Goal: Task Accomplishment & Management: Manage account settings

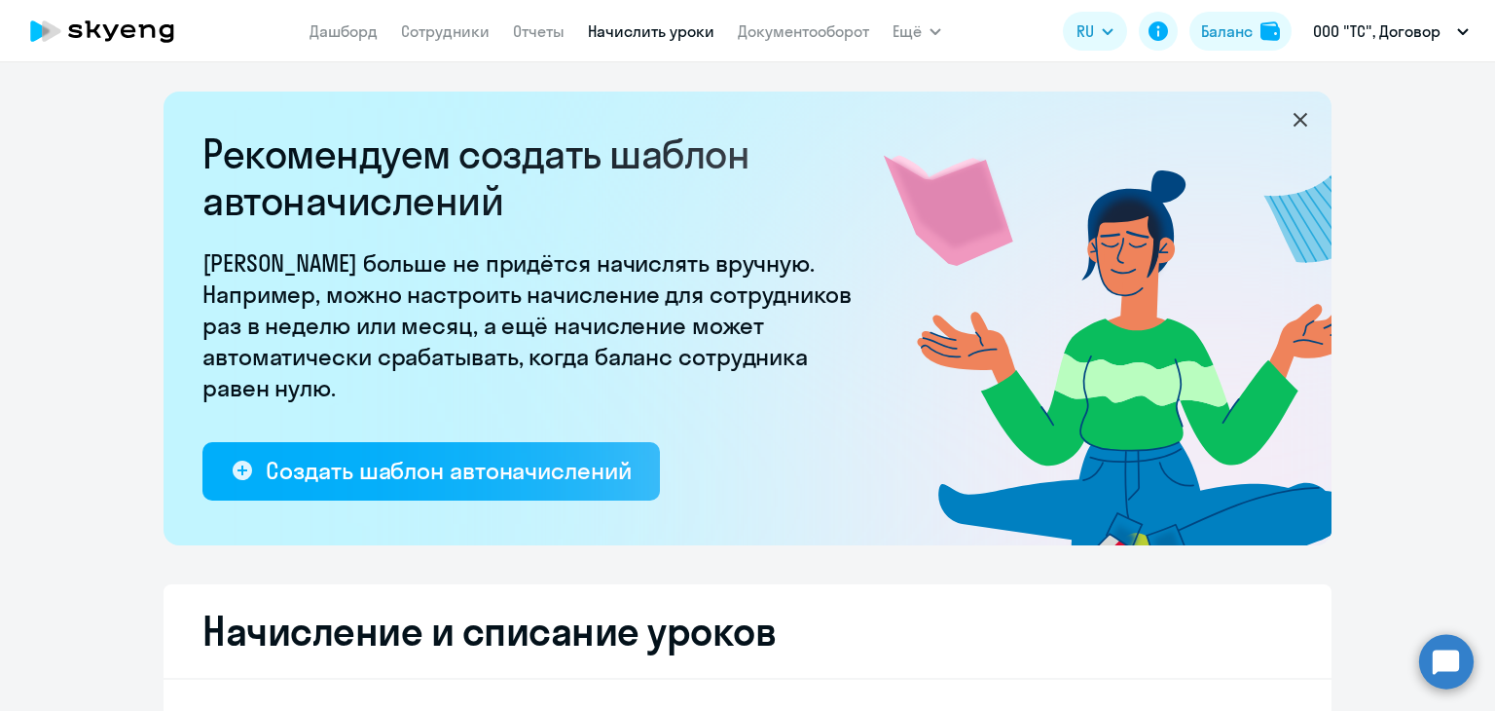
scroll to position [440, 0]
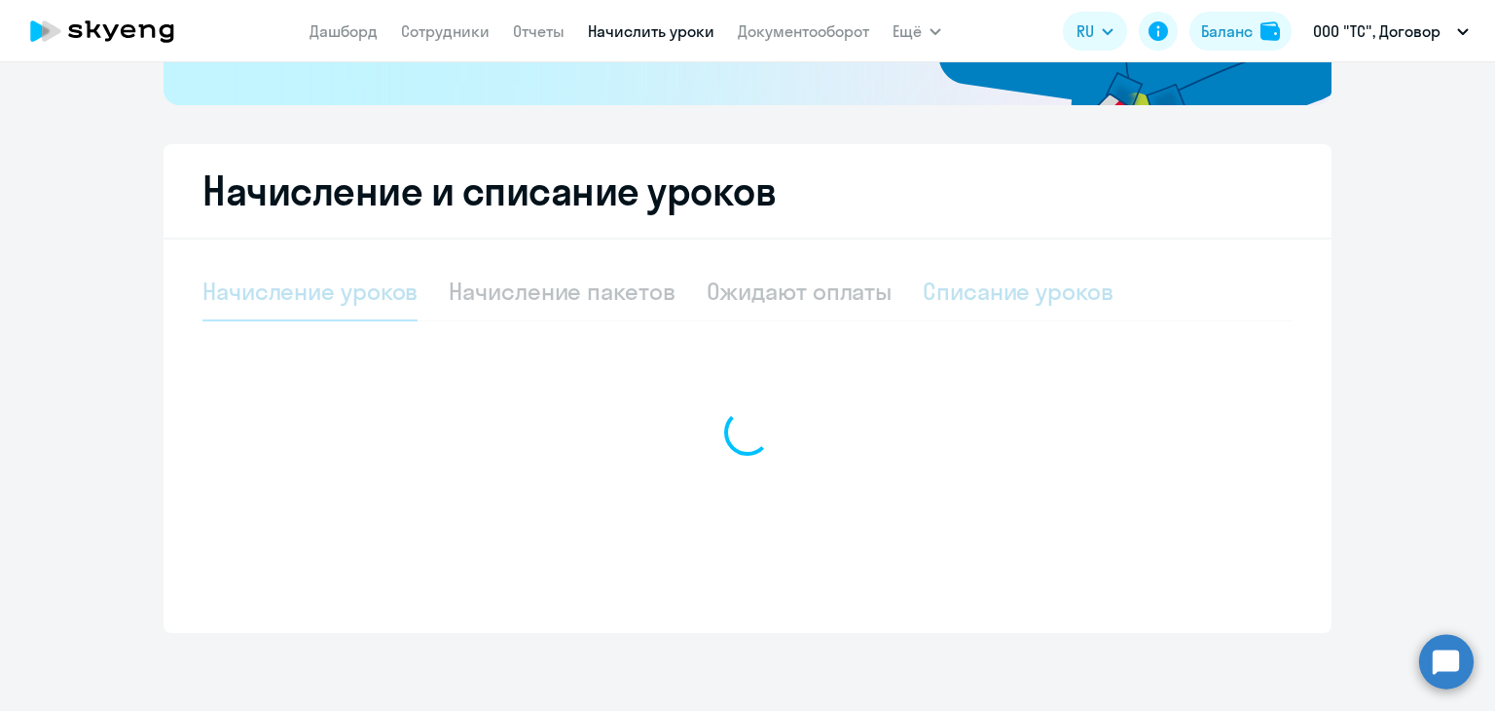
select select "10"
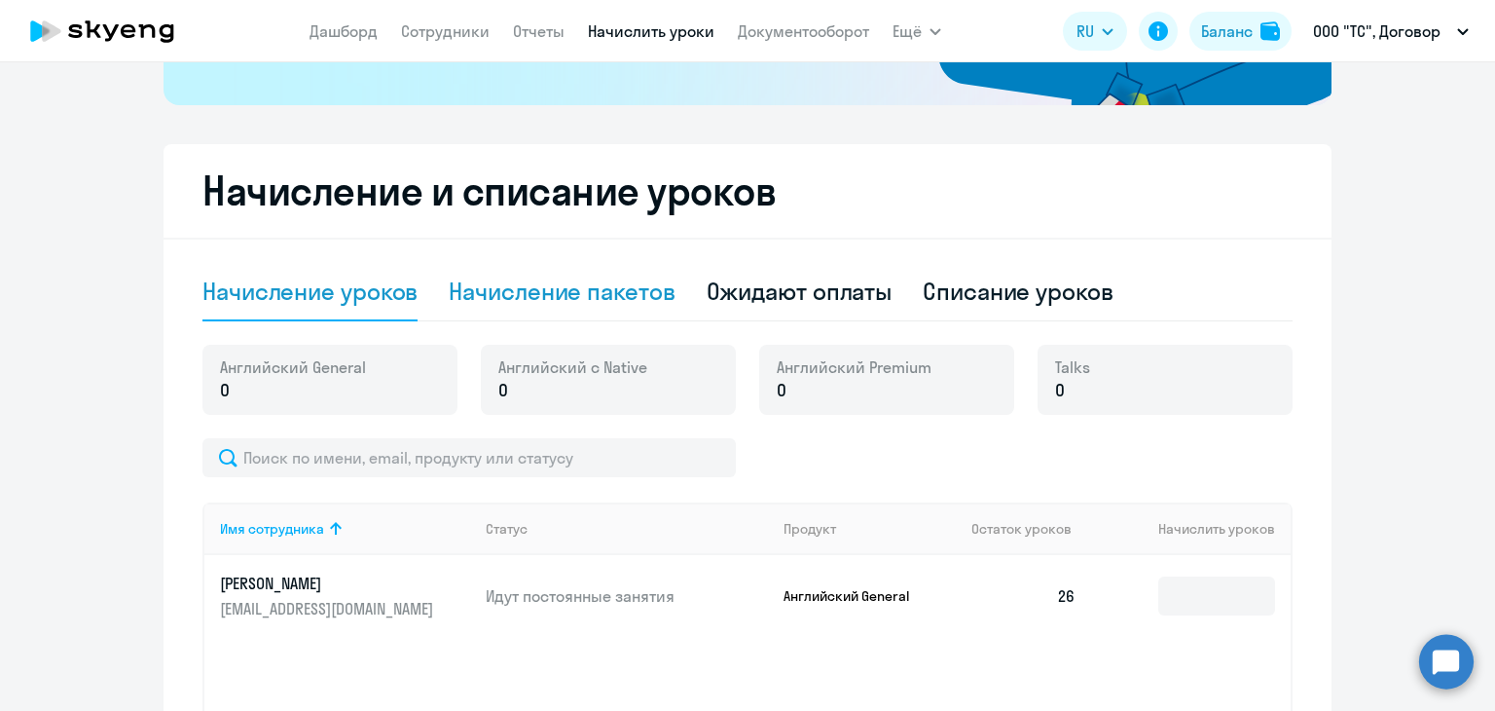
click at [550, 299] on div "Начисление пакетов" at bounding box center [562, 291] width 226 height 31
select select "10"
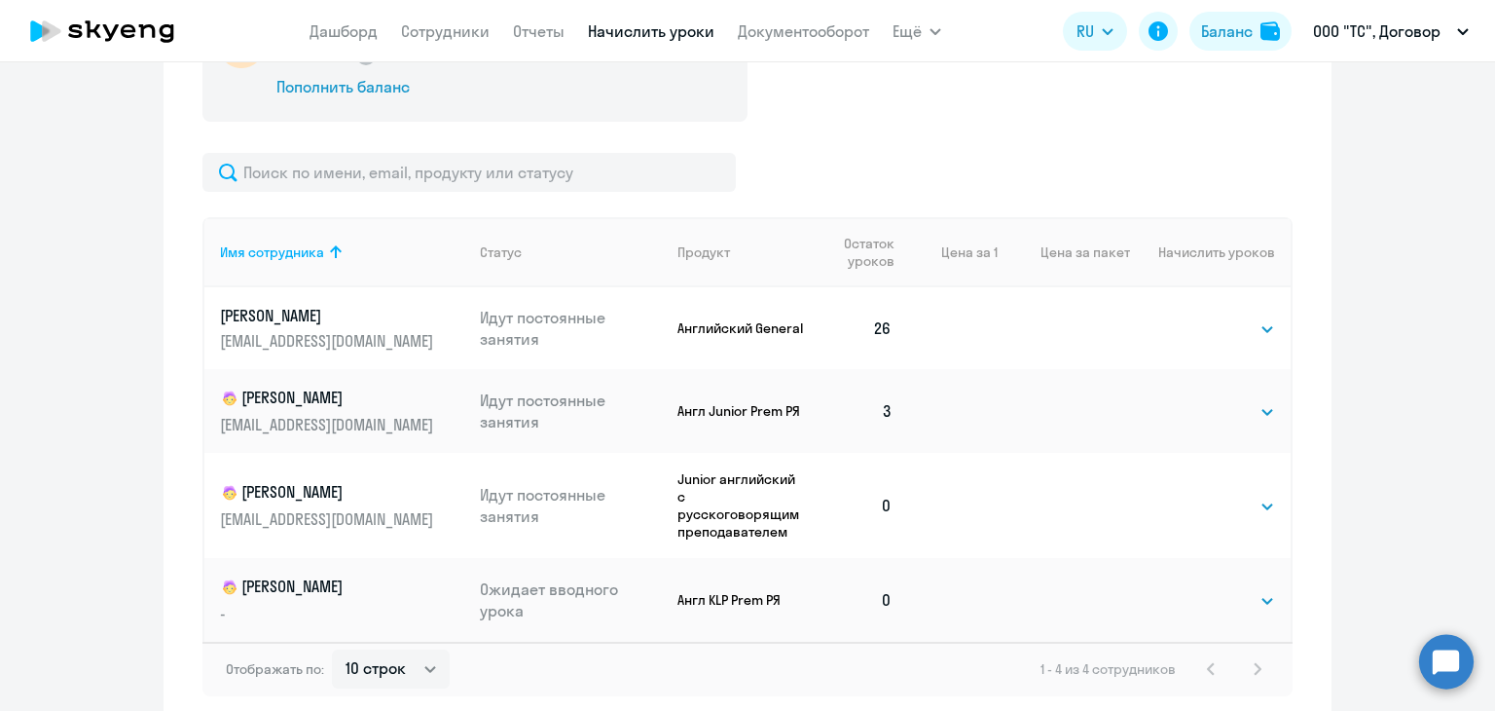
scroll to position [829, 0]
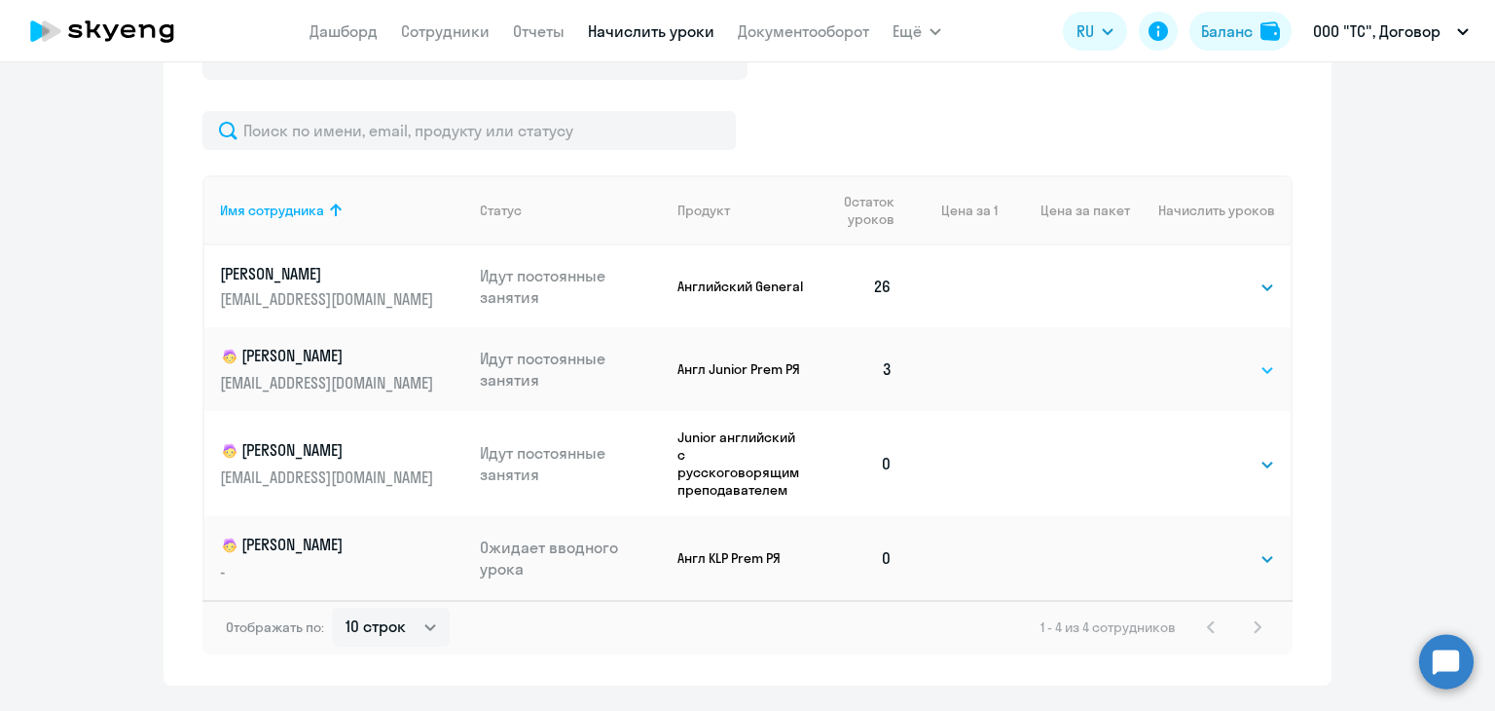
click at [1266, 371] on select "Выбрать 4 8 16 32 64 128" at bounding box center [1235, 369] width 80 height 23
select select "64"
click at [1195, 358] on select "Выбрать 4 8 16 32 64 128" at bounding box center [1235, 369] width 80 height 23
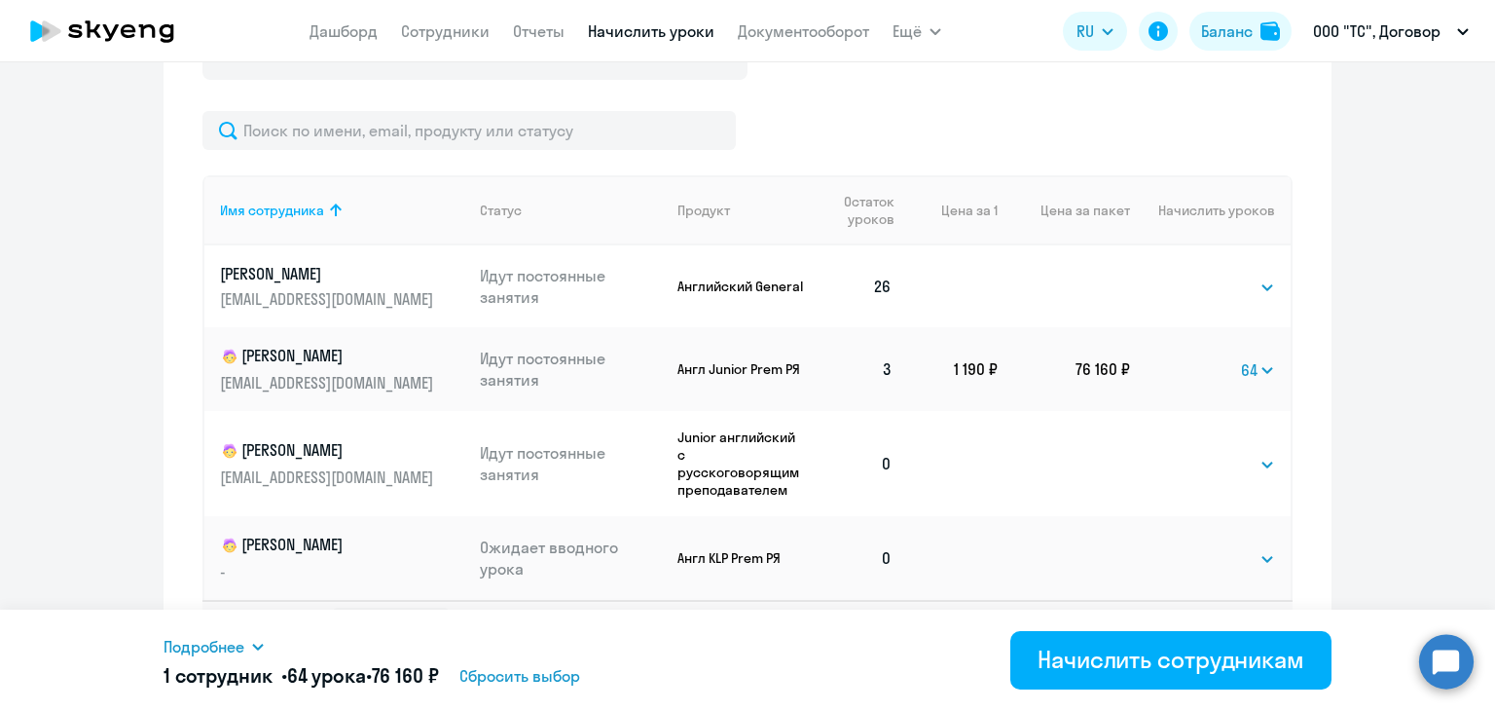
scroll to position [882, 0]
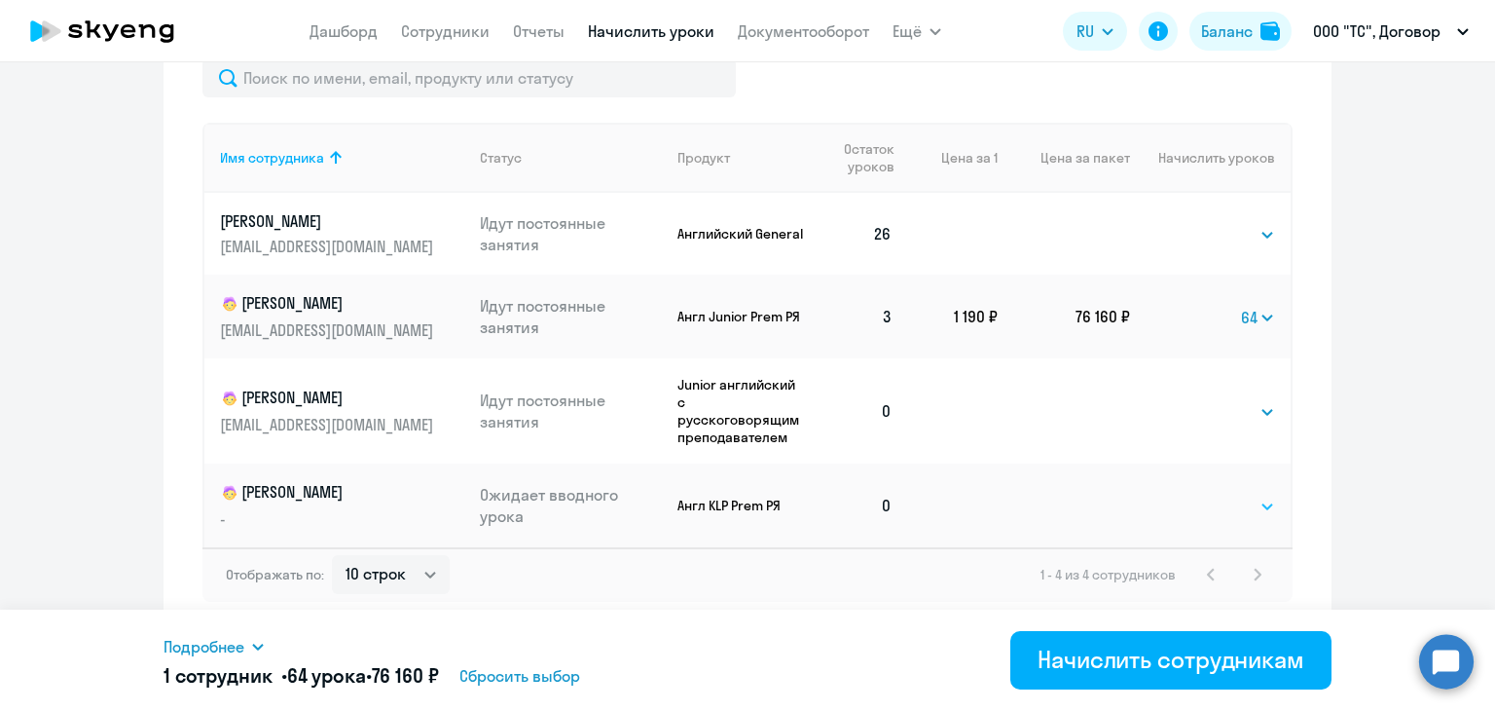
click at [1223, 501] on select "Выбрать 4 8 16 32 64 96 128" at bounding box center [1235, 506] width 80 height 23
select select "16"
click at [1195, 495] on select "Выбрать 4 8 16 32 64 96 128" at bounding box center [1235, 506] width 80 height 23
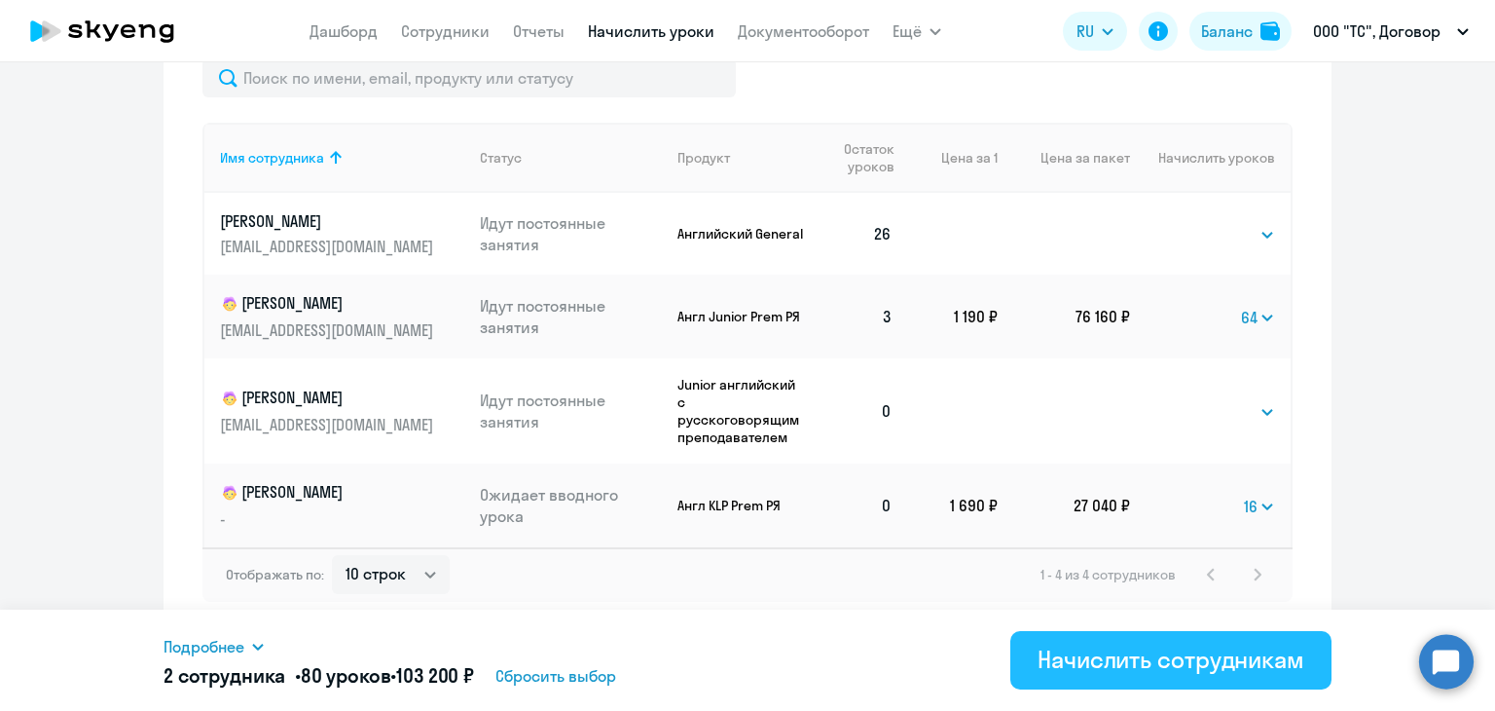
click at [1186, 653] on div "Начислить сотрудникам" at bounding box center [1171, 658] width 267 height 31
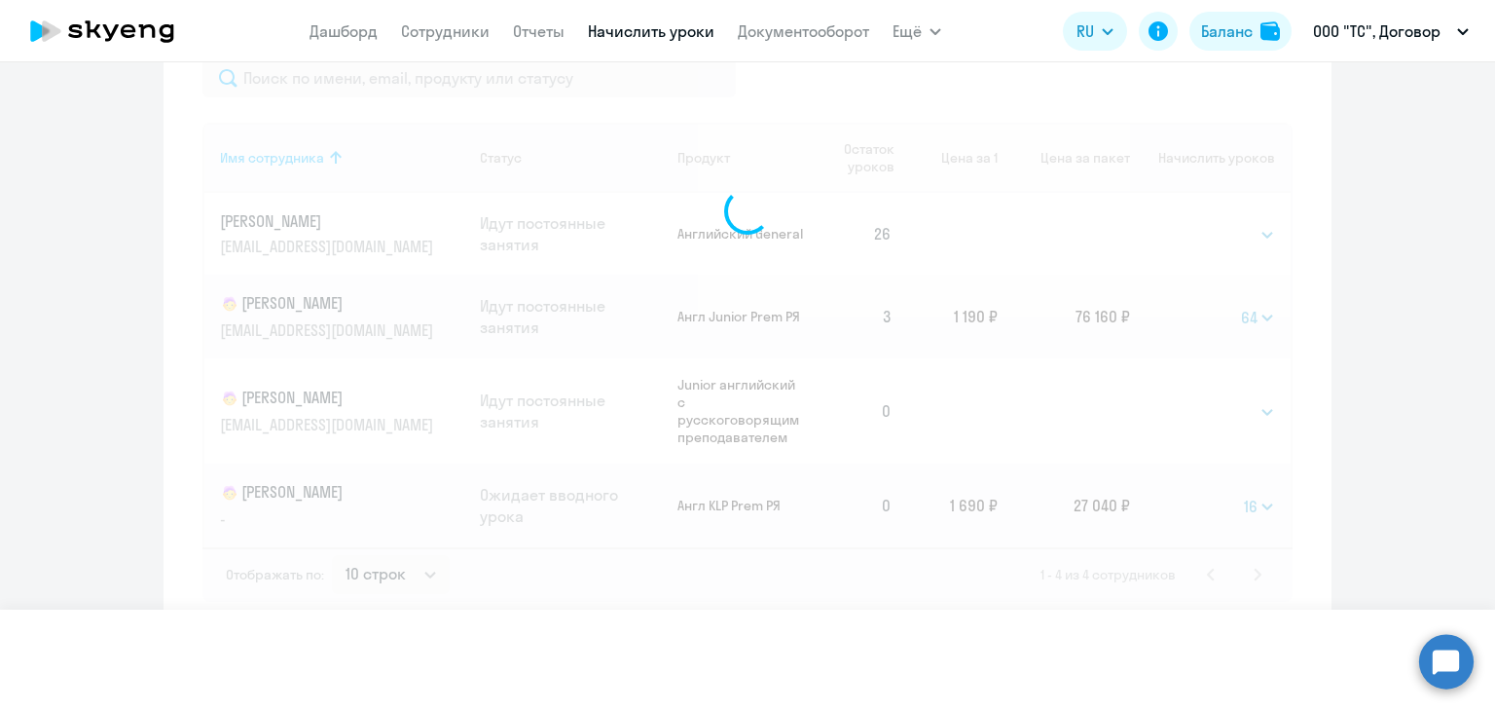
select select
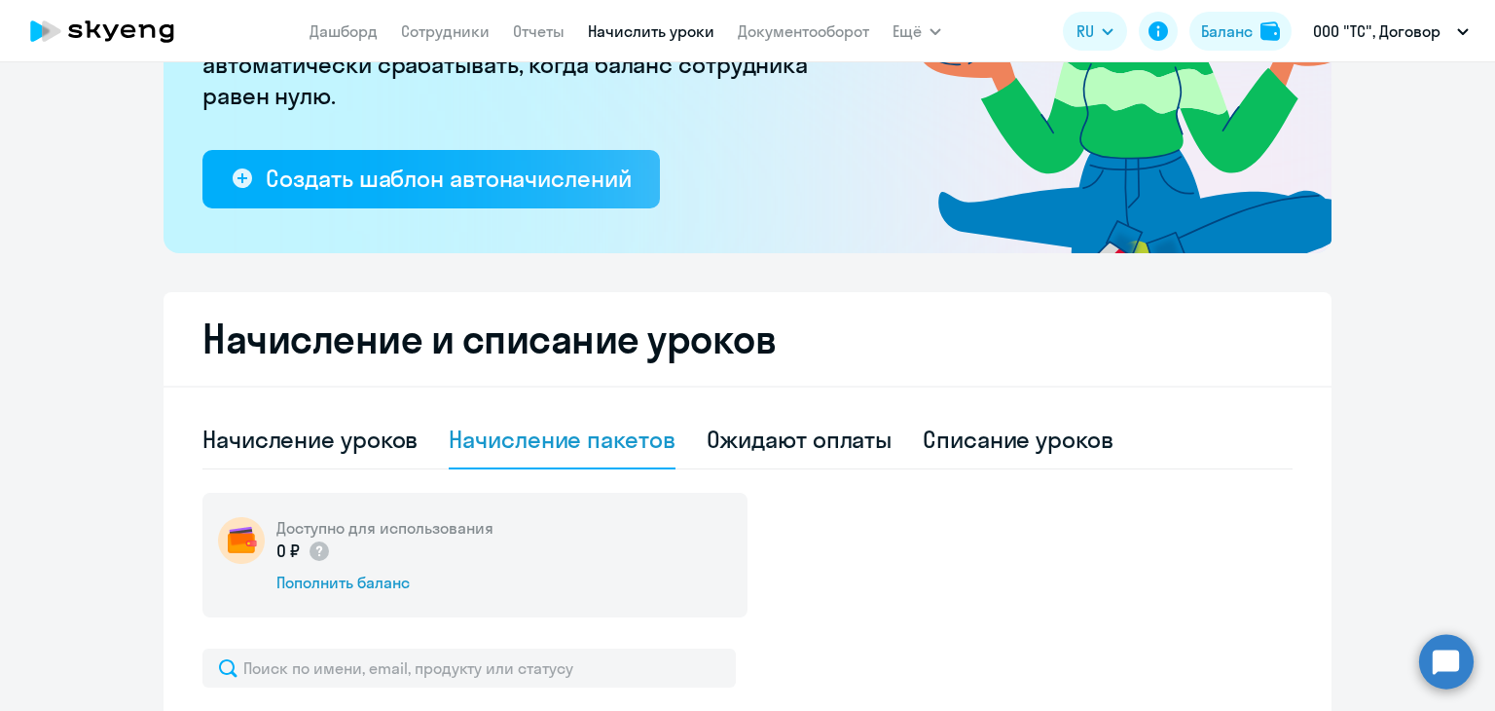
scroll to position [487, 0]
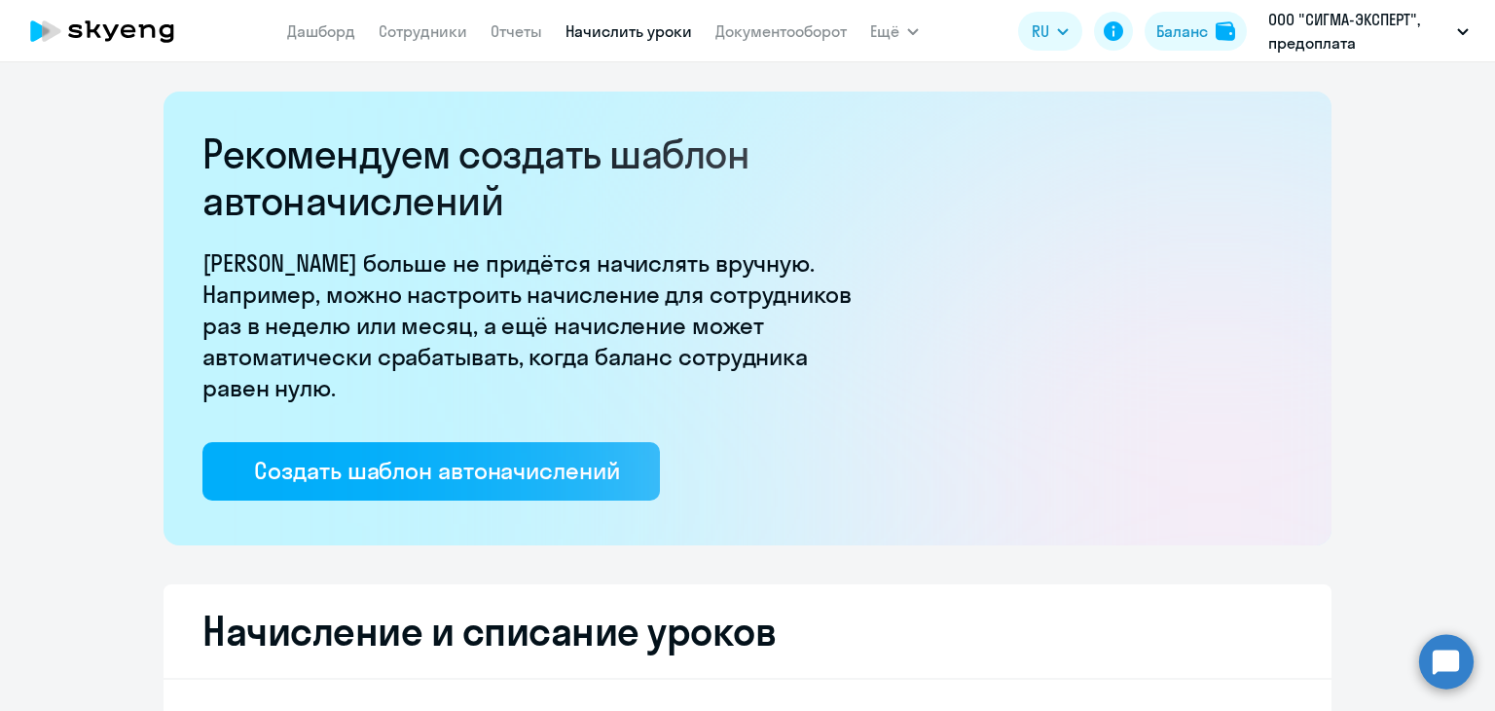
select select "10"
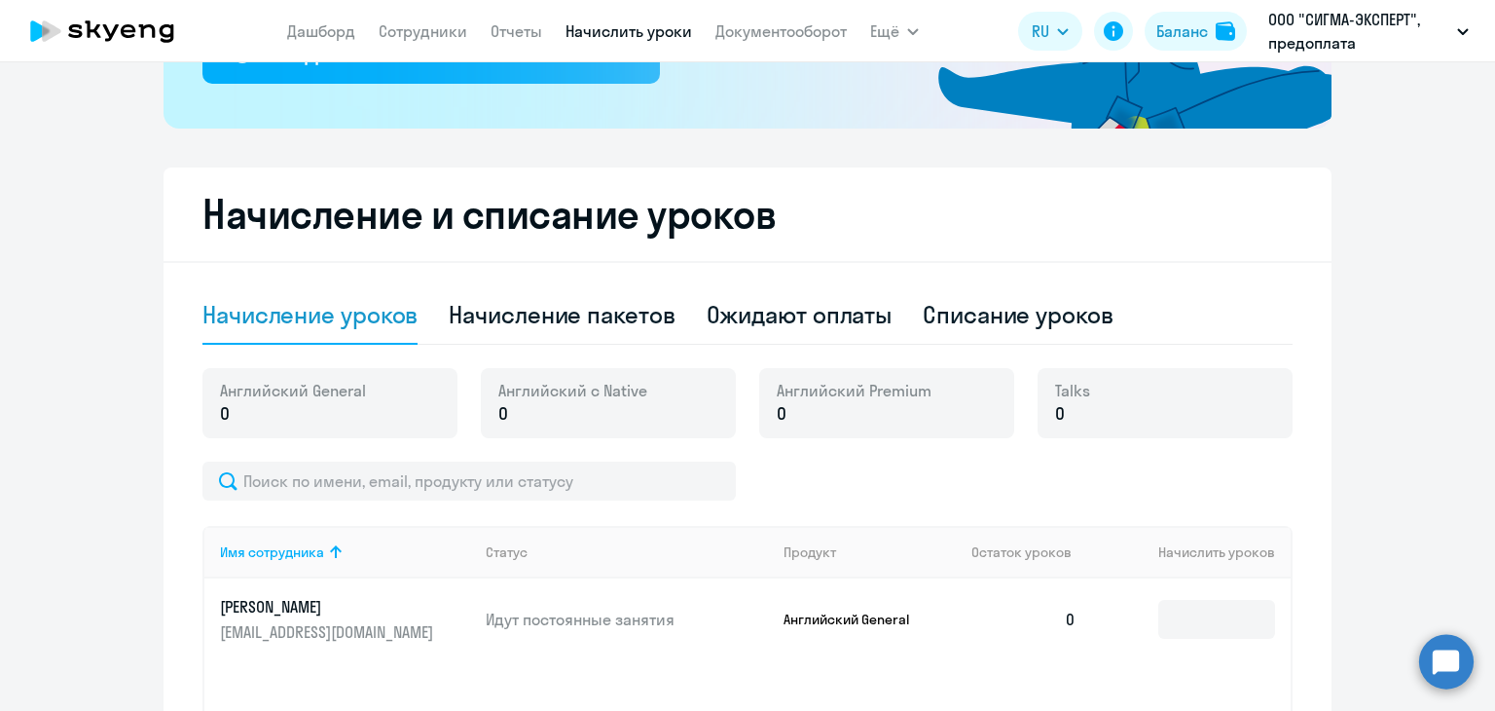
scroll to position [292, 0]
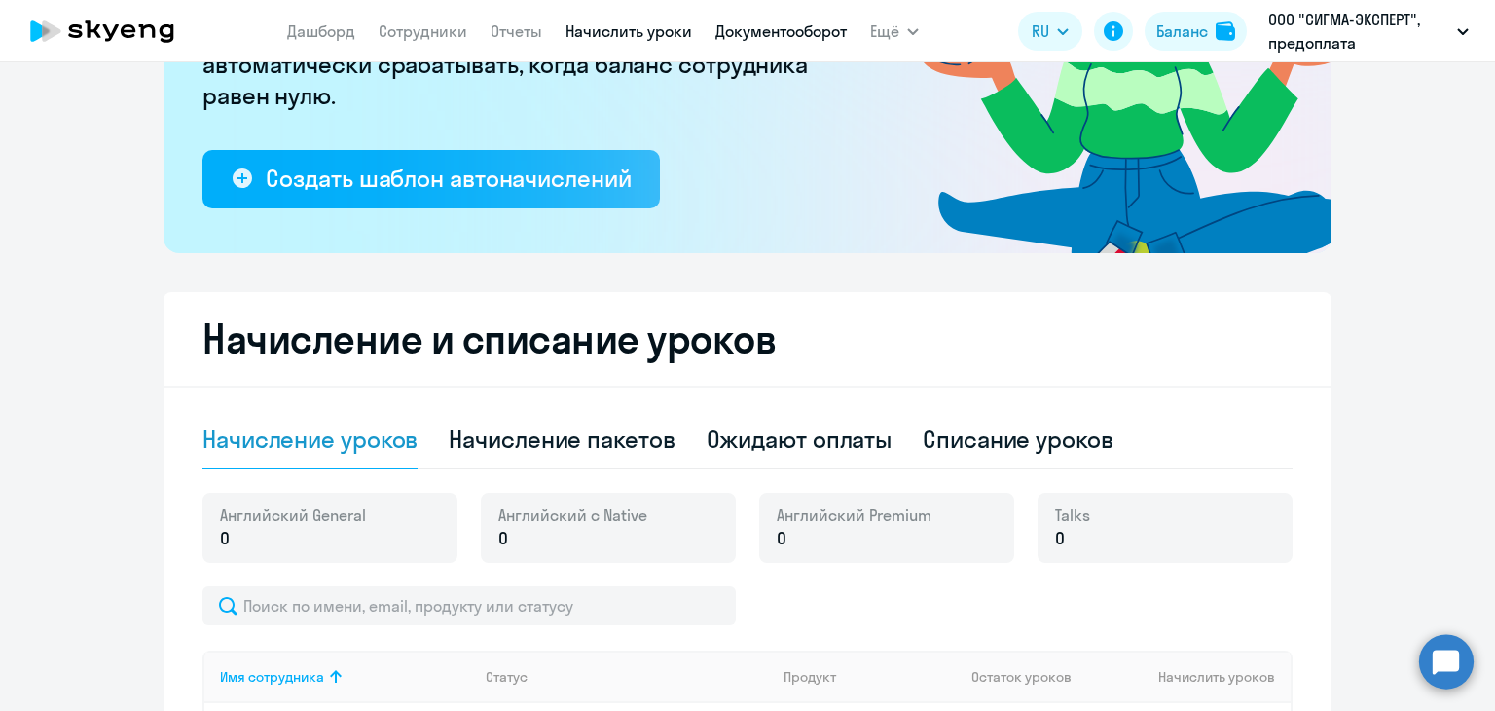
click at [768, 29] on link "Документооборот" at bounding box center [781, 30] width 131 height 19
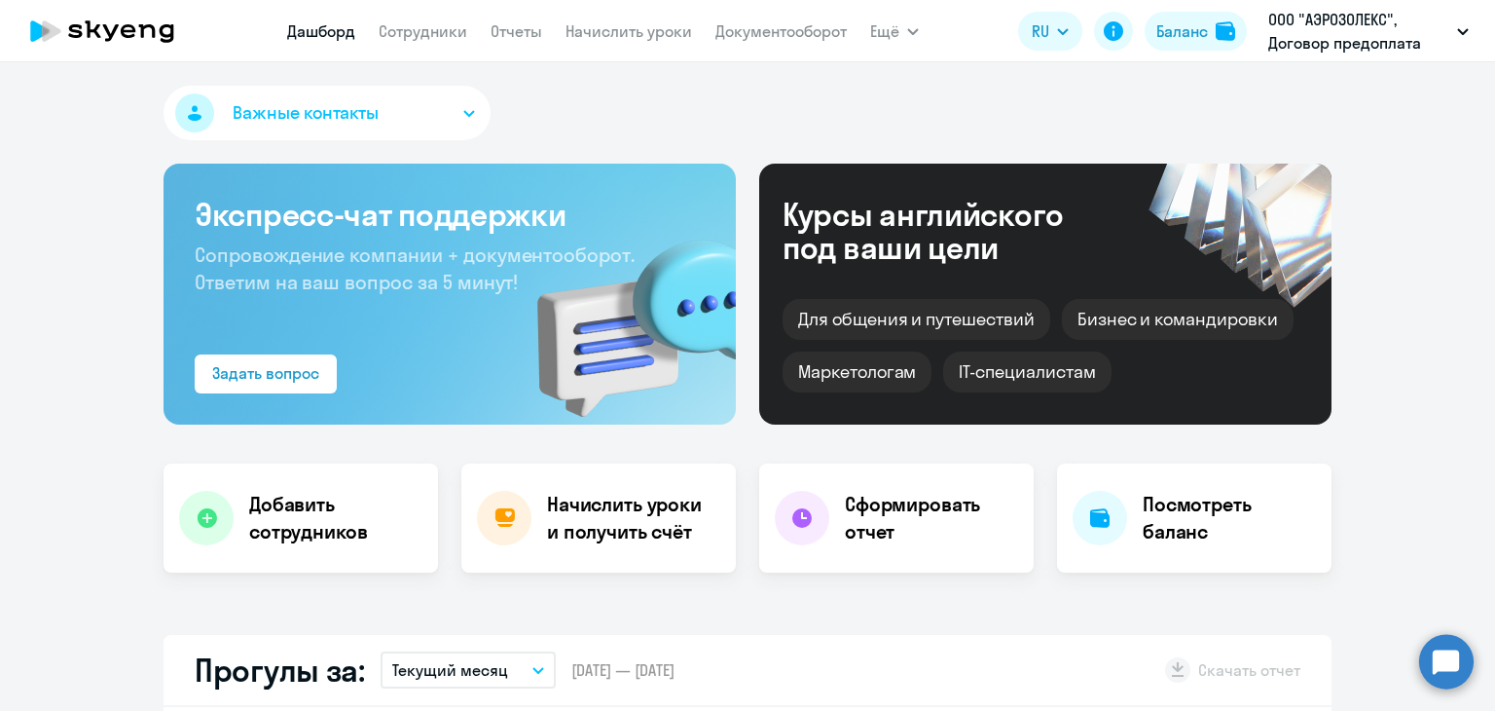
select select "30"
click at [651, 30] on link "Начислить уроки" at bounding box center [629, 30] width 127 height 19
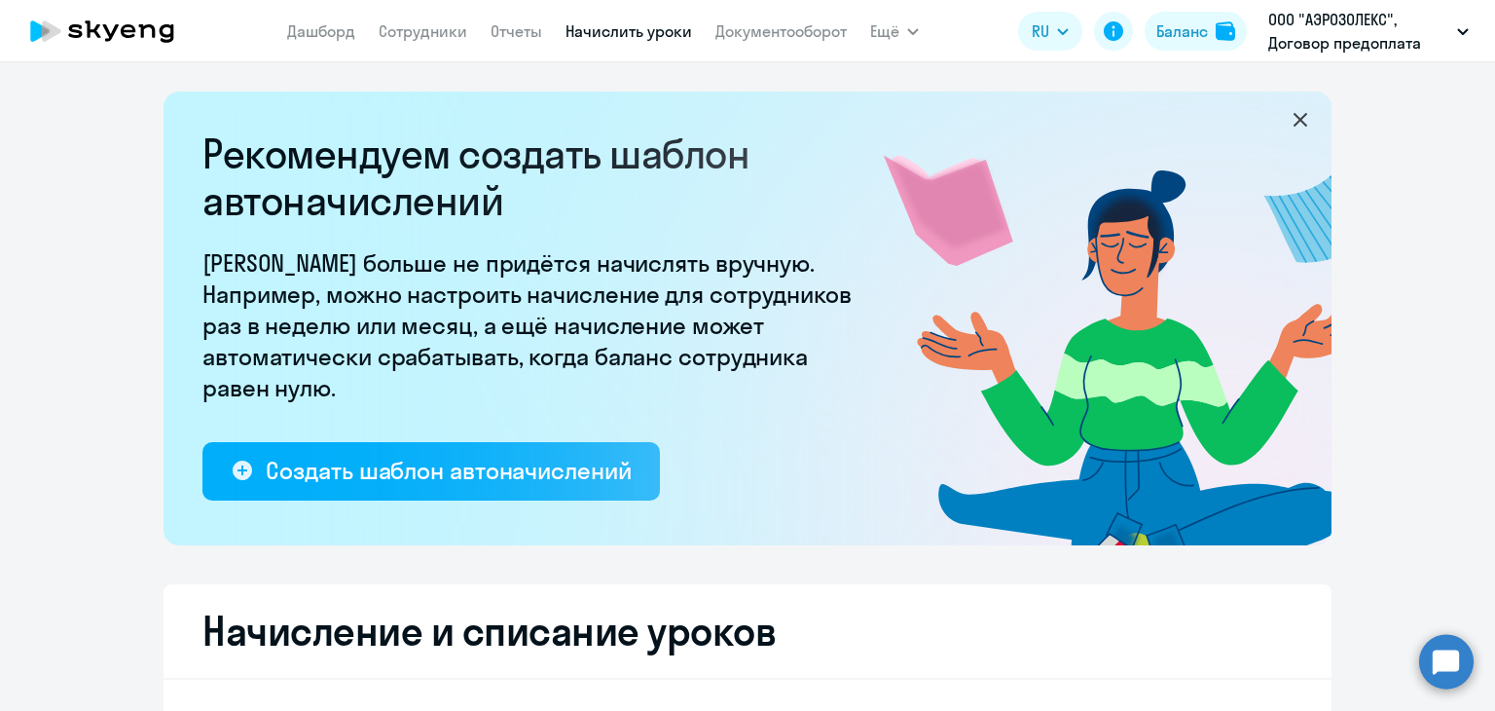
select select "10"
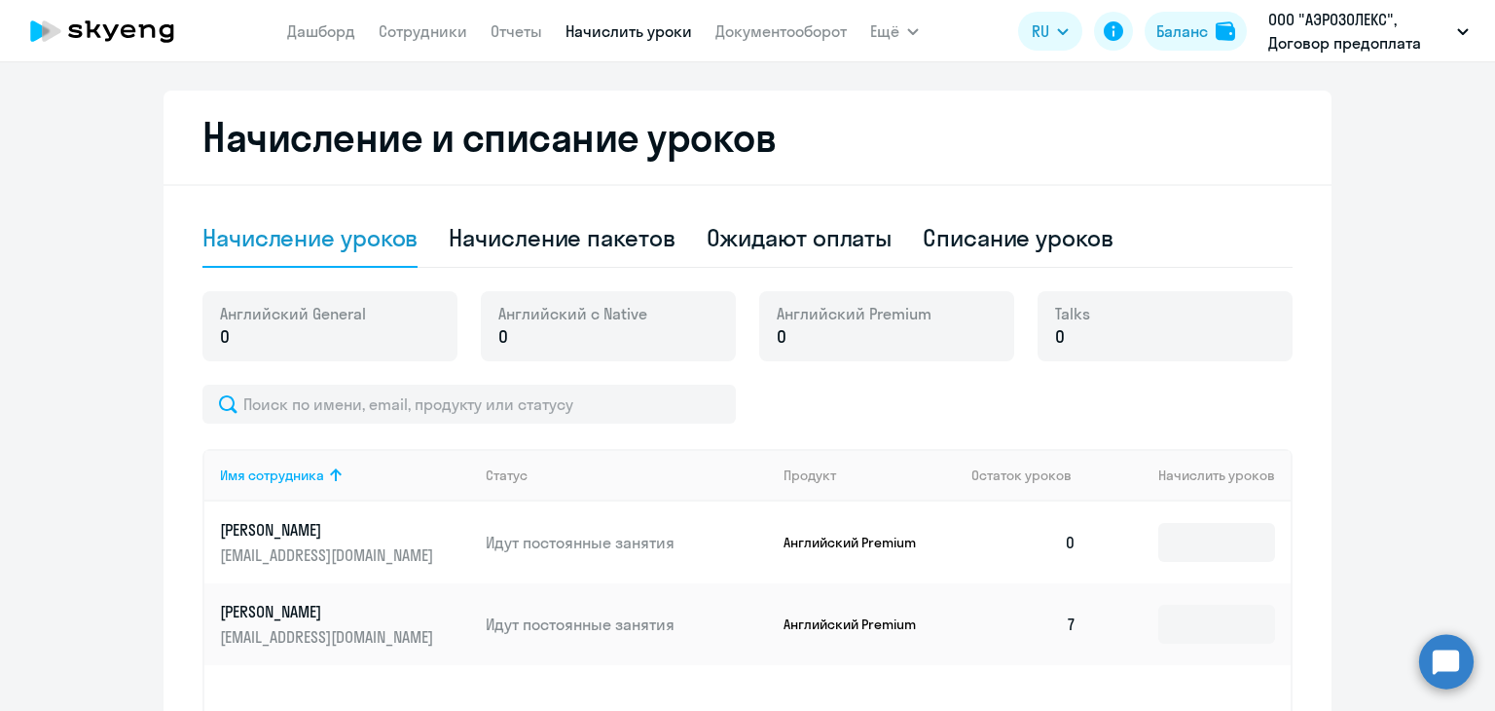
scroll to position [487, 0]
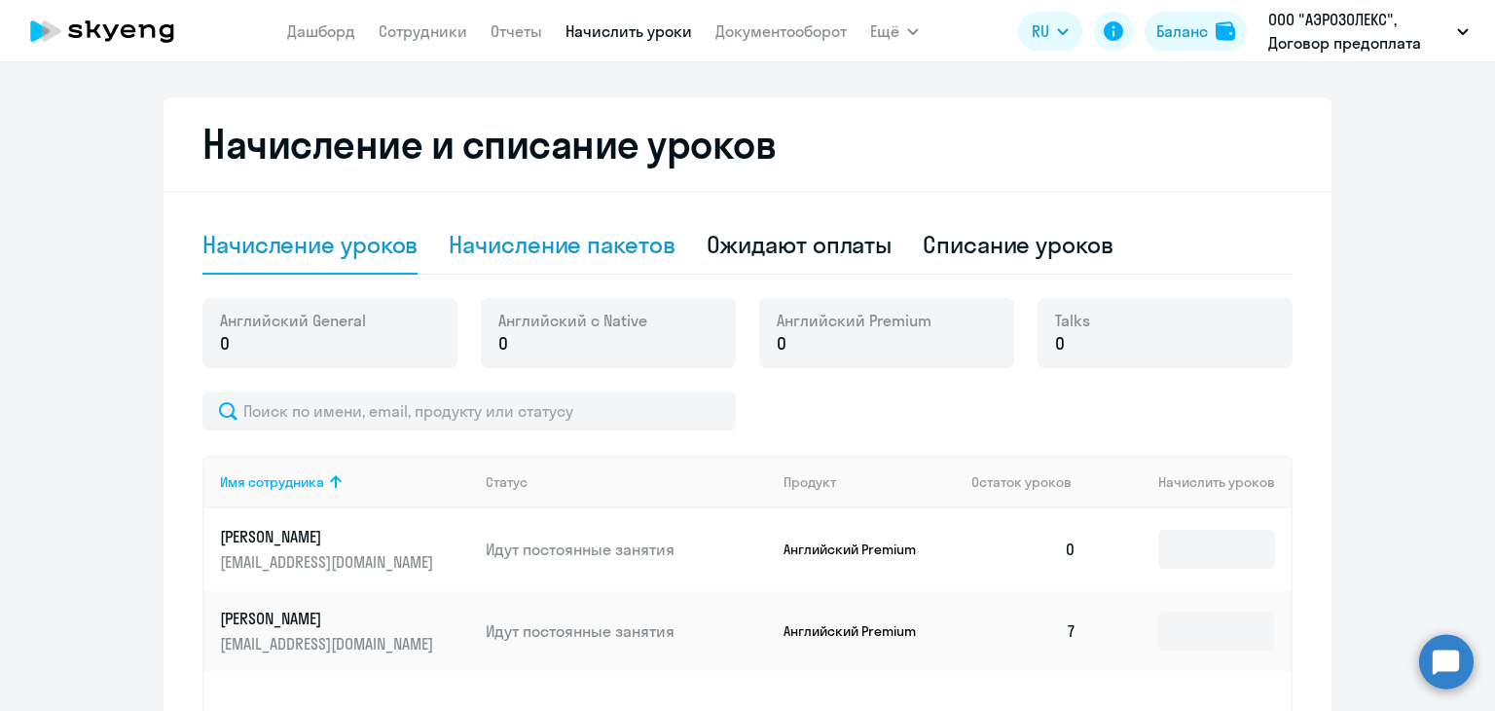
click at [534, 227] on div "Начисление пакетов" at bounding box center [562, 245] width 226 height 58
select select "10"
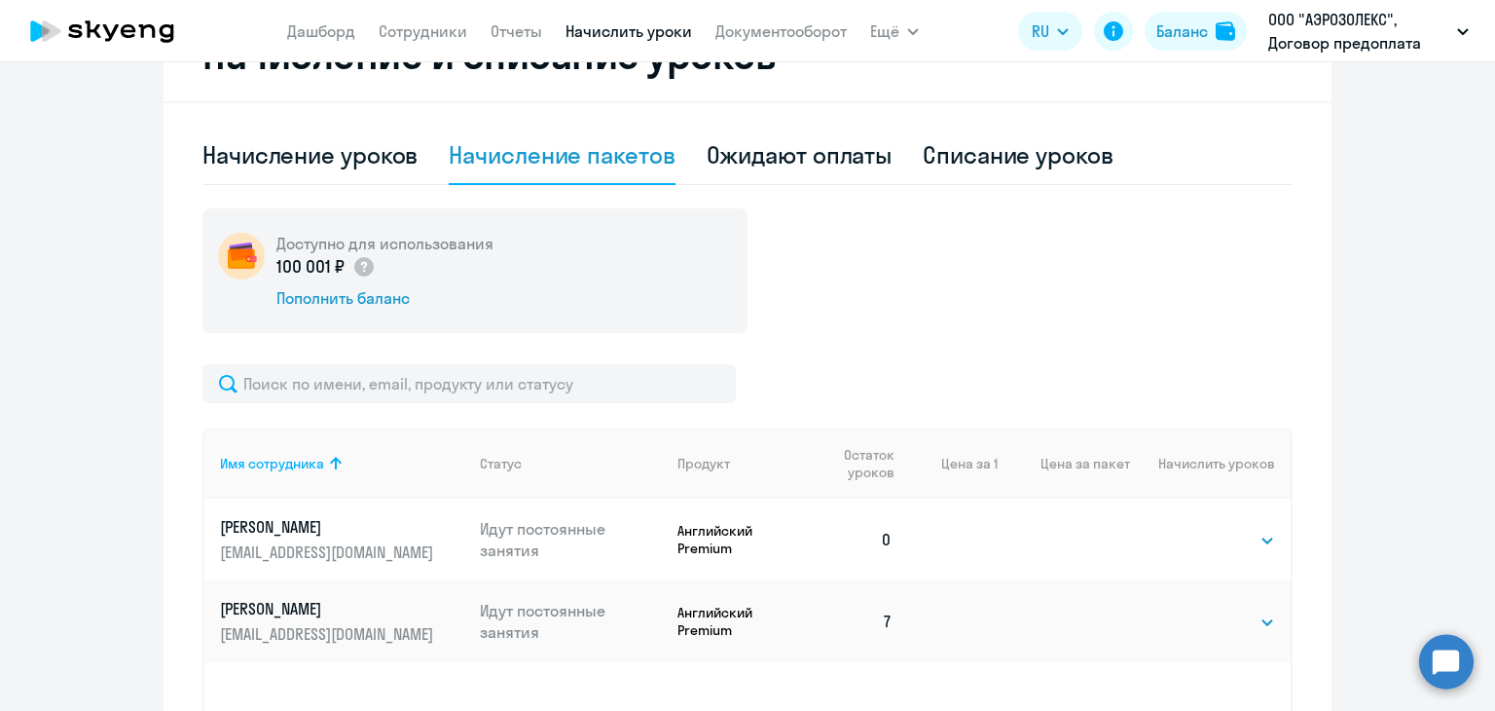
scroll to position [681, 0]
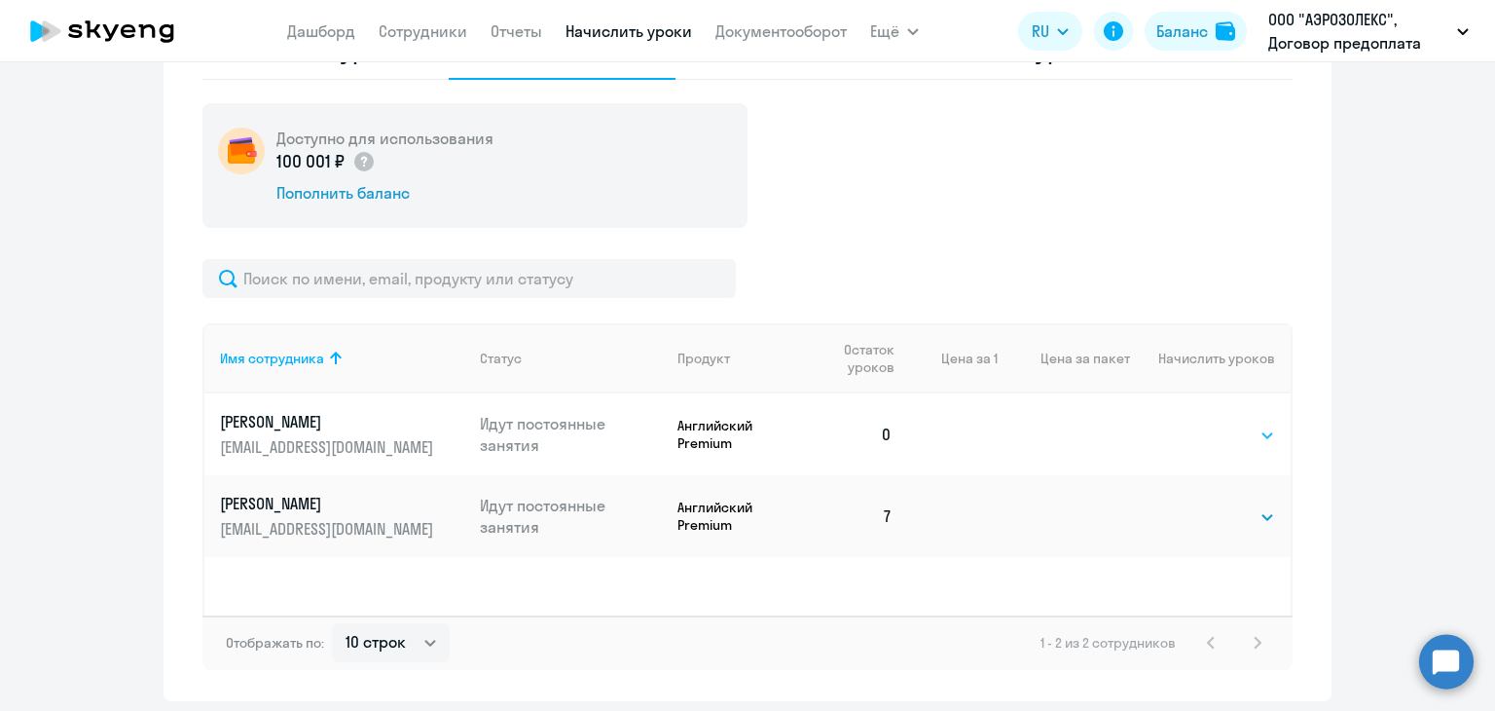
click at [1231, 438] on select "Выбрать 4 8 16 32 64 96 128" at bounding box center [1235, 434] width 80 height 23
drag, startPoint x: 1356, startPoint y: 223, endPoint x: 1335, endPoint y: 202, distance: 29.6
click at [1356, 223] on ng-component "Рекомендуем создать шаблон автоначислений Уроки больше не придётся начислять вр…" at bounding box center [747, 55] width 1495 height 1291
